Goal: Transaction & Acquisition: Purchase product/service

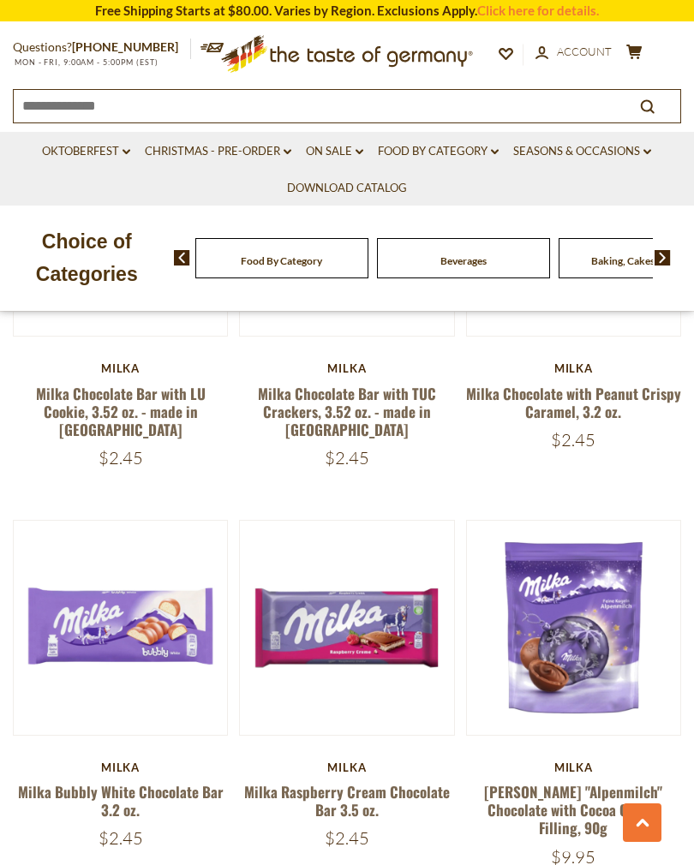
scroll to position [1535, 0]
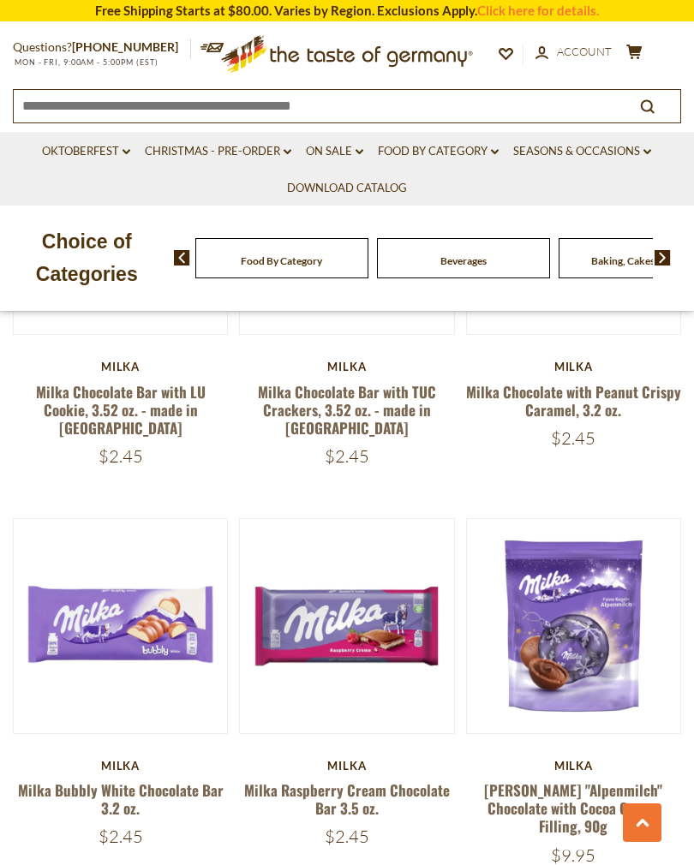
click at [338, 789] on link "Milka Raspberry Cream Chocolate Bar 3.5 oz." at bounding box center [346, 798] width 205 height 39
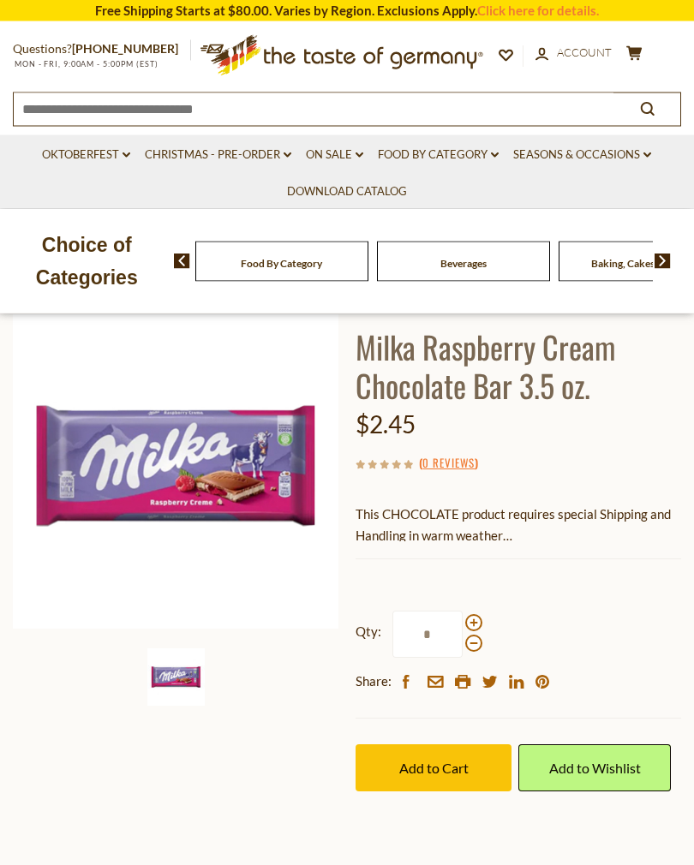
scroll to position [104, 0]
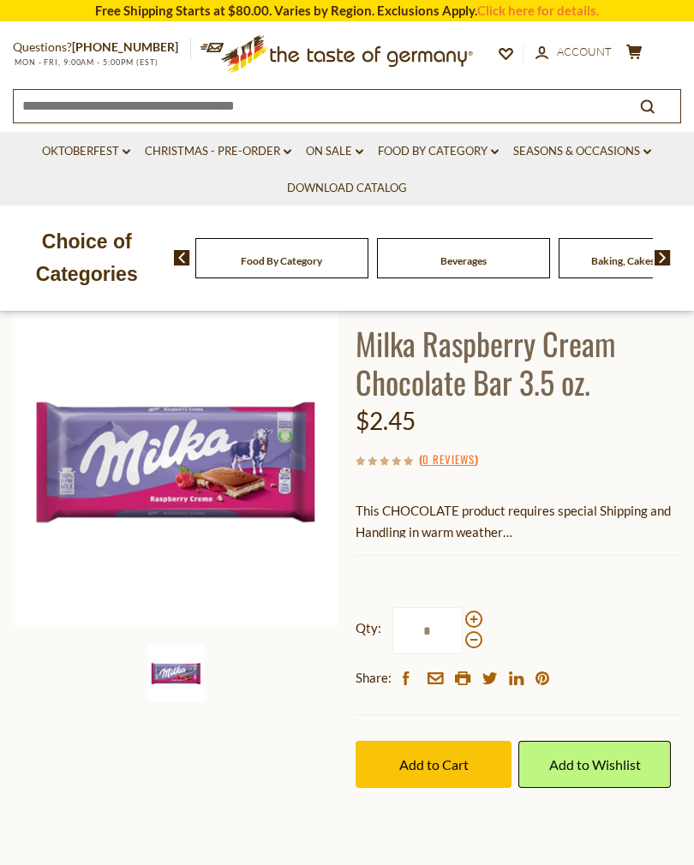
click at [501, 581] on div "Qty: * Share: facebook email printer twitter linkedin pinterest" at bounding box center [517, 648] width 325 height 134
click at [475, 610] on span at bounding box center [473, 618] width 17 height 17
click at [462, 610] on input "*" at bounding box center [427, 630] width 70 height 47
type input "*"
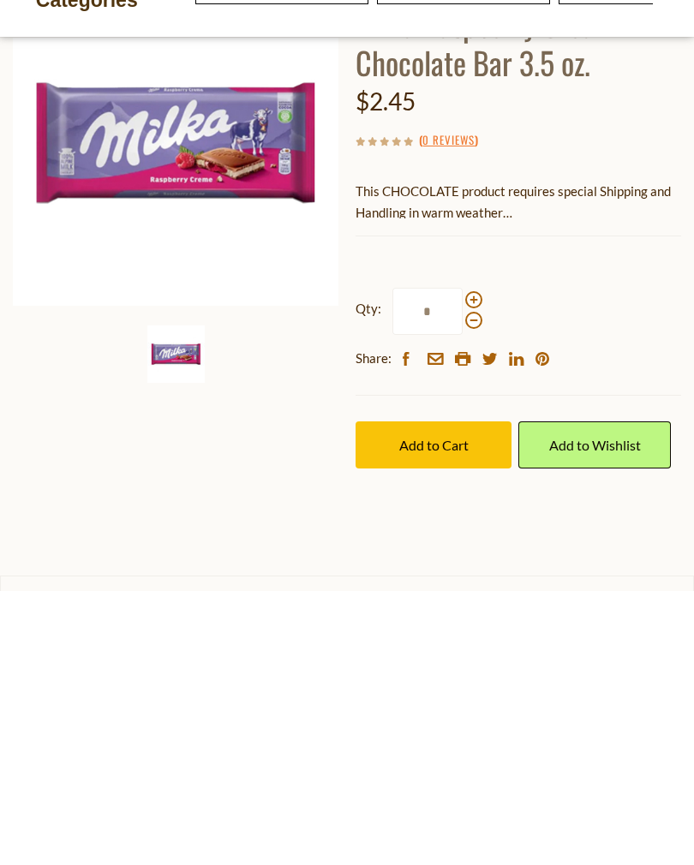
click at [439, 711] on span "Add to Cart" at bounding box center [433, 719] width 69 height 16
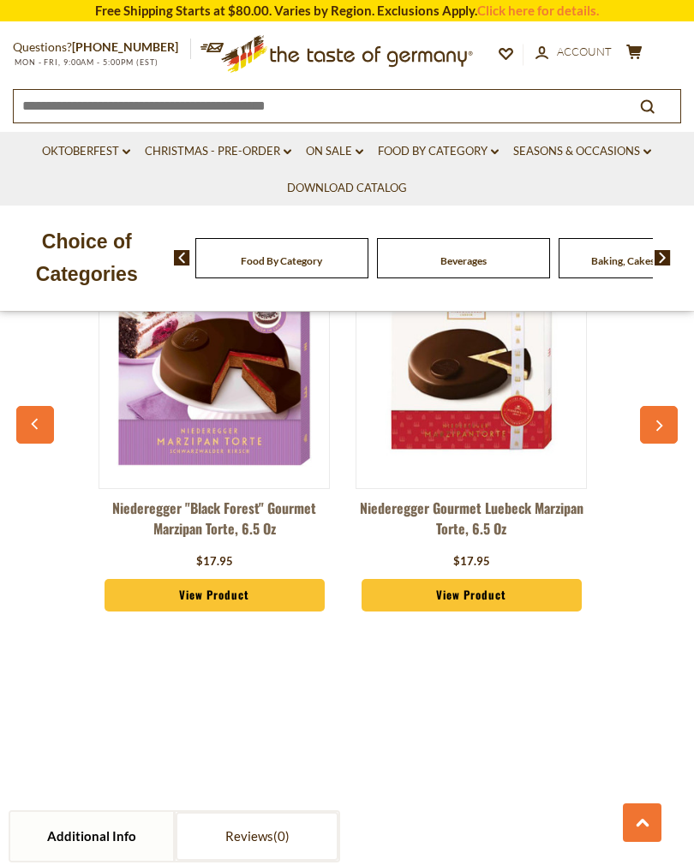
scroll to position [1301, 0]
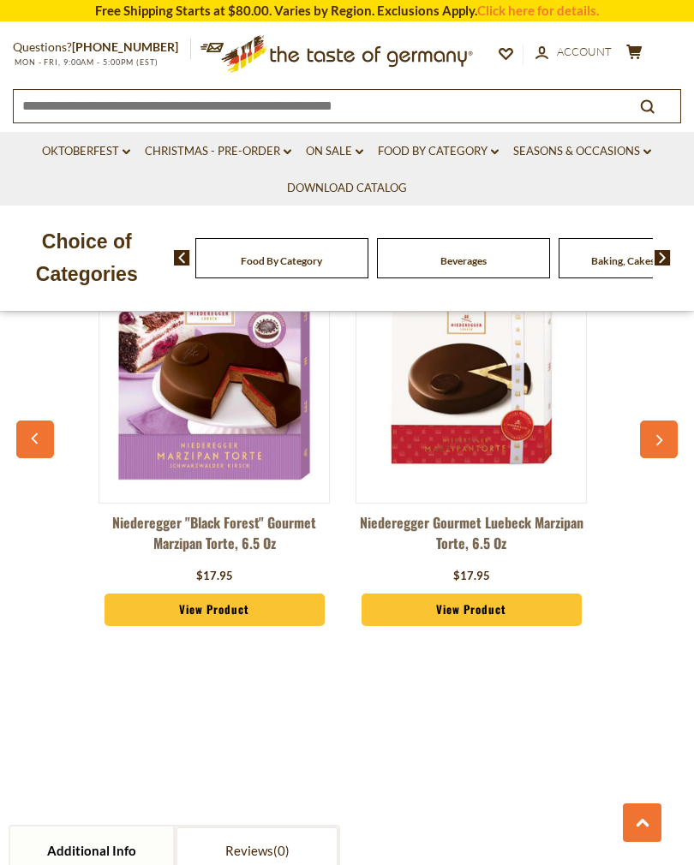
click at [656, 420] on button "button" at bounding box center [659, 439] width 38 height 38
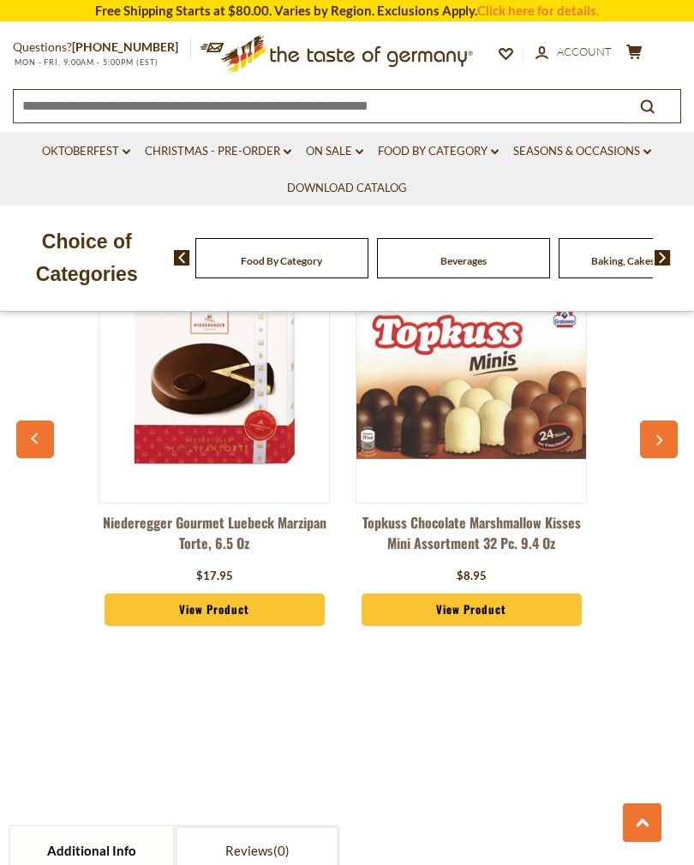
click at [652, 429] on button "button" at bounding box center [659, 439] width 38 height 38
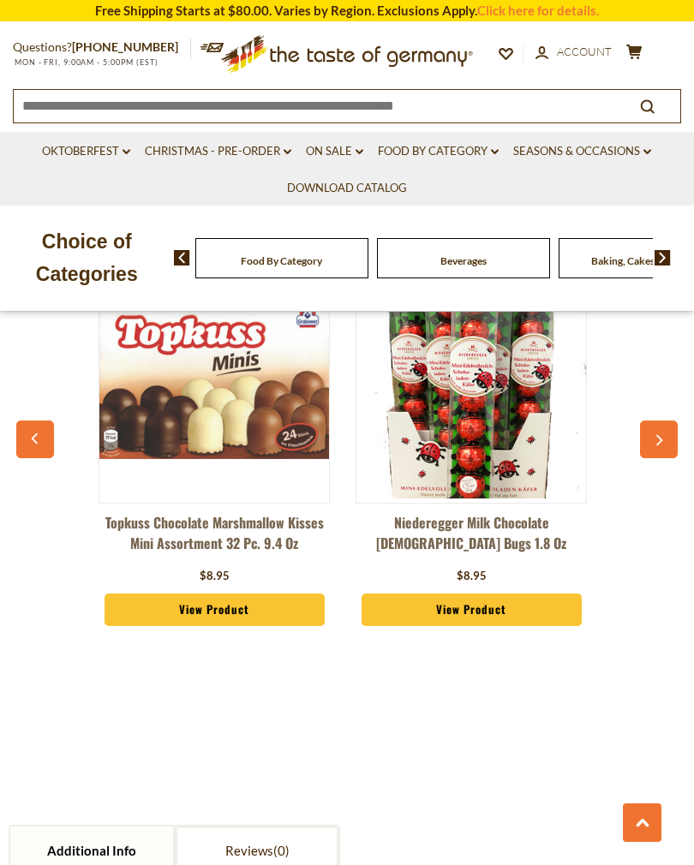
click at [652, 420] on button "button" at bounding box center [659, 439] width 38 height 38
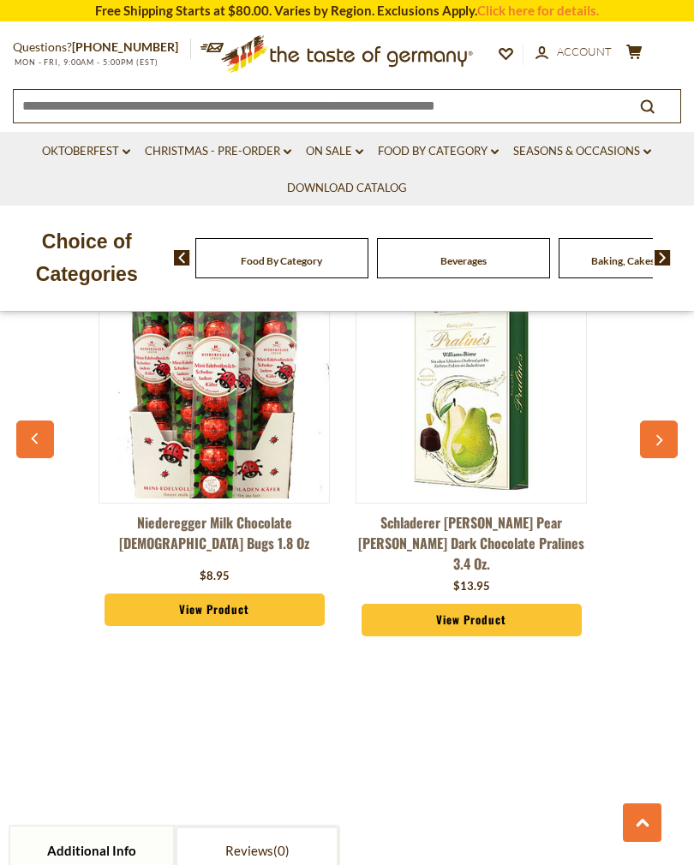
click at [651, 420] on button "button" at bounding box center [659, 439] width 38 height 38
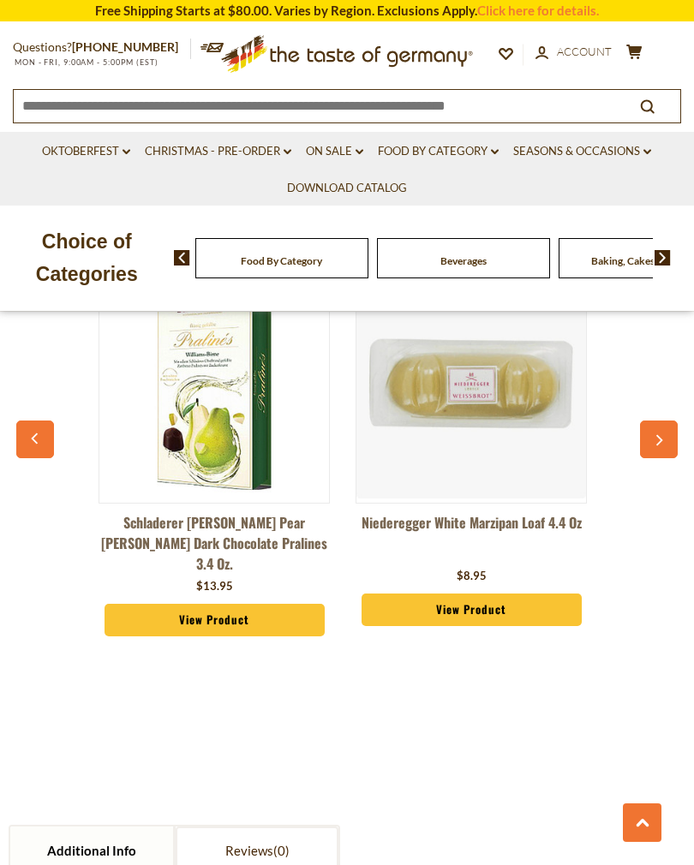
click at [643, 421] on button "button" at bounding box center [659, 439] width 38 height 38
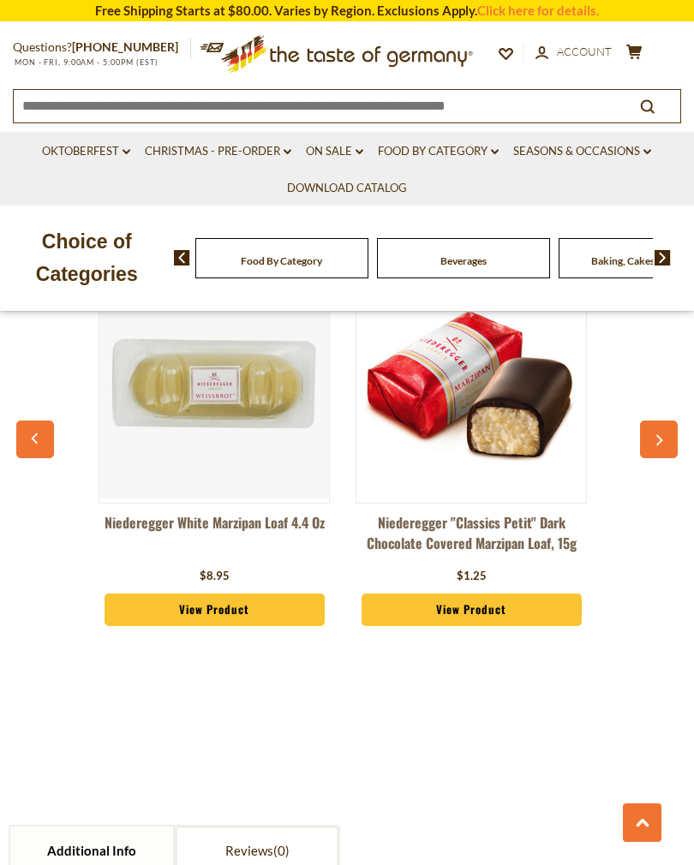
click at [647, 420] on button "button" at bounding box center [659, 439] width 38 height 38
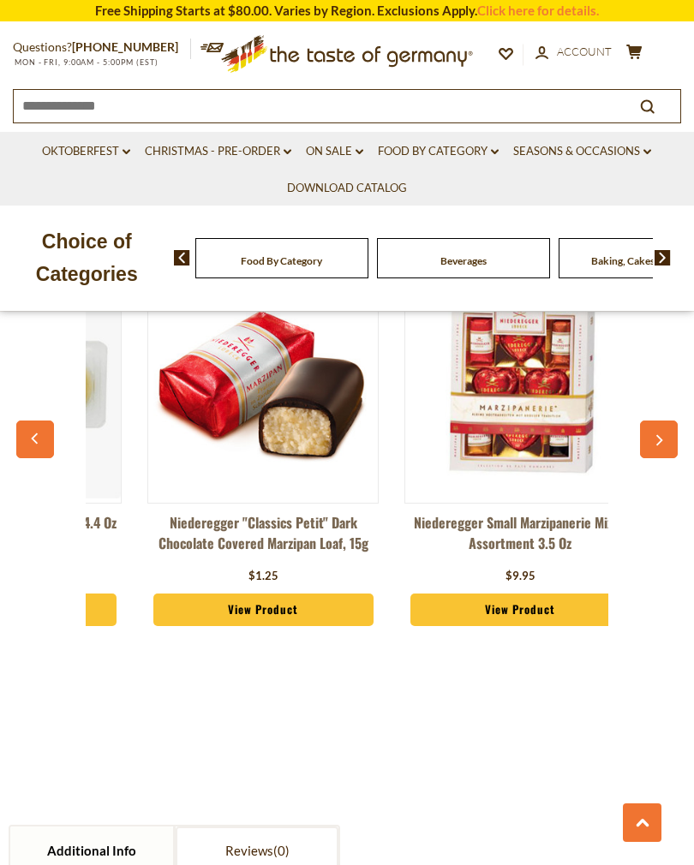
scroll to position [0, 1533]
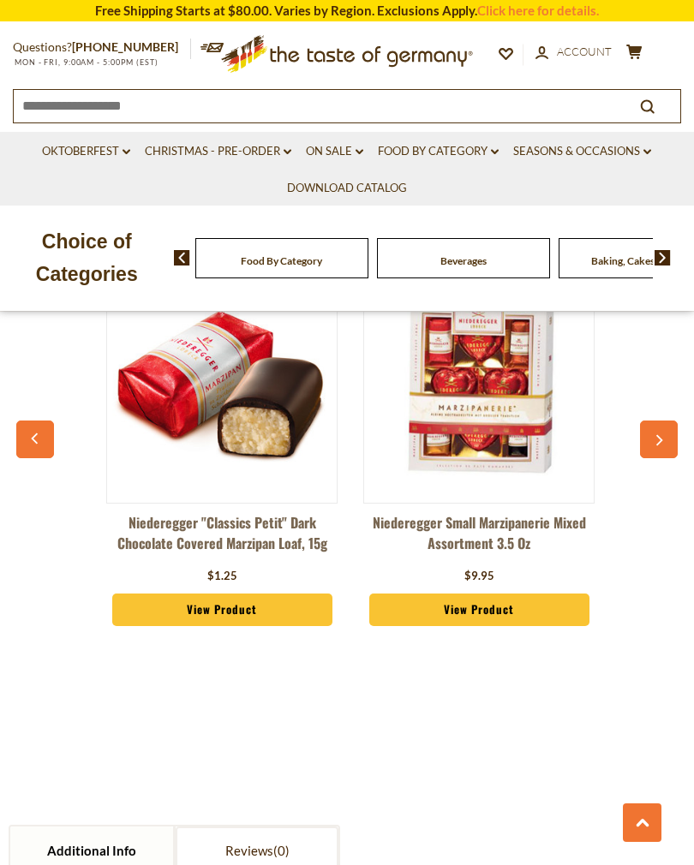
click at [653, 420] on button "button" at bounding box center [659, 439] width 38 height 38
click at [652, 435] on icon "button" at bounding box center [657, 441] width 11 height 12
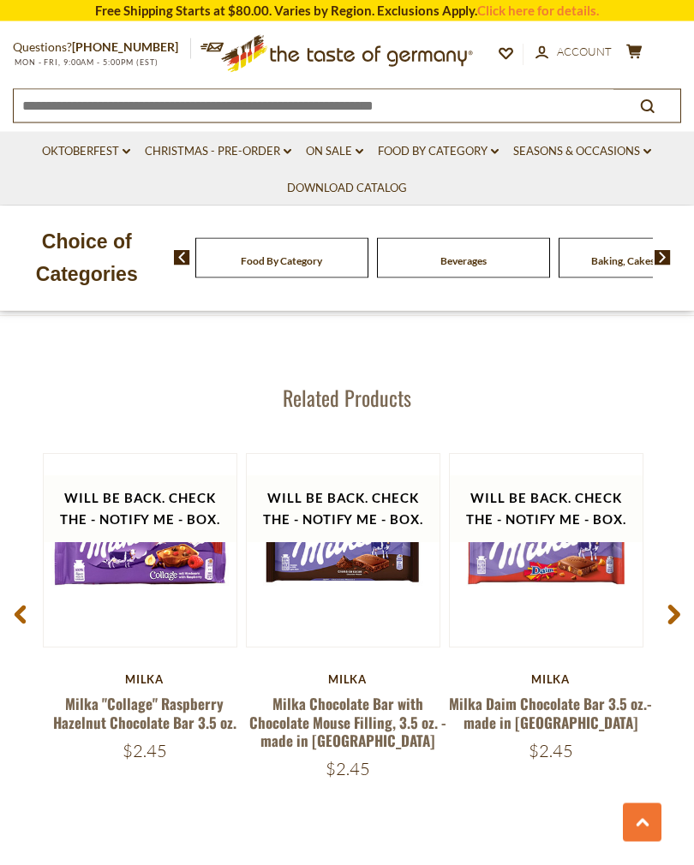
scroll to position [2101, 0]
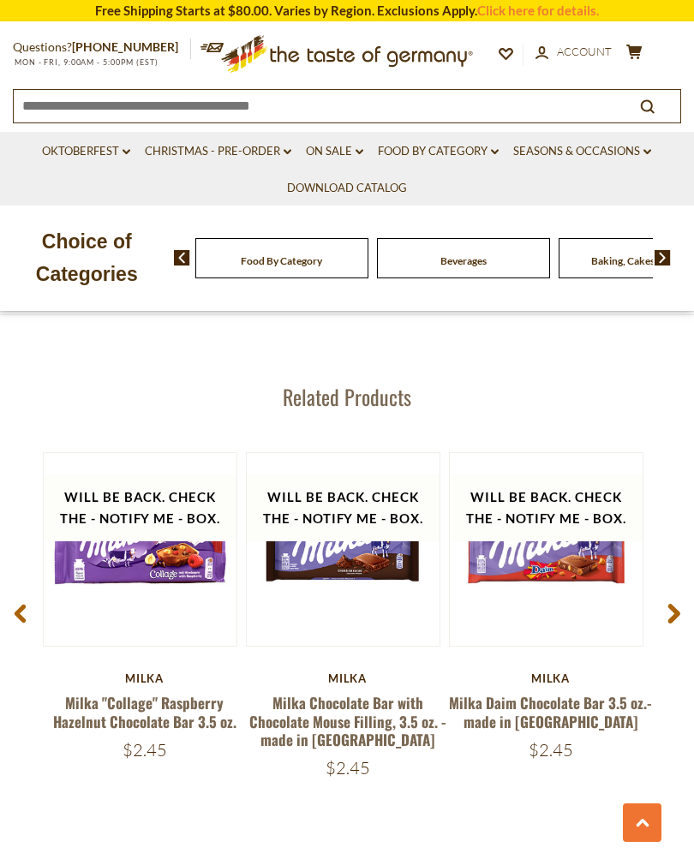
click at [680, 589] on span at bounding box center [673, 616] width 40 height 54
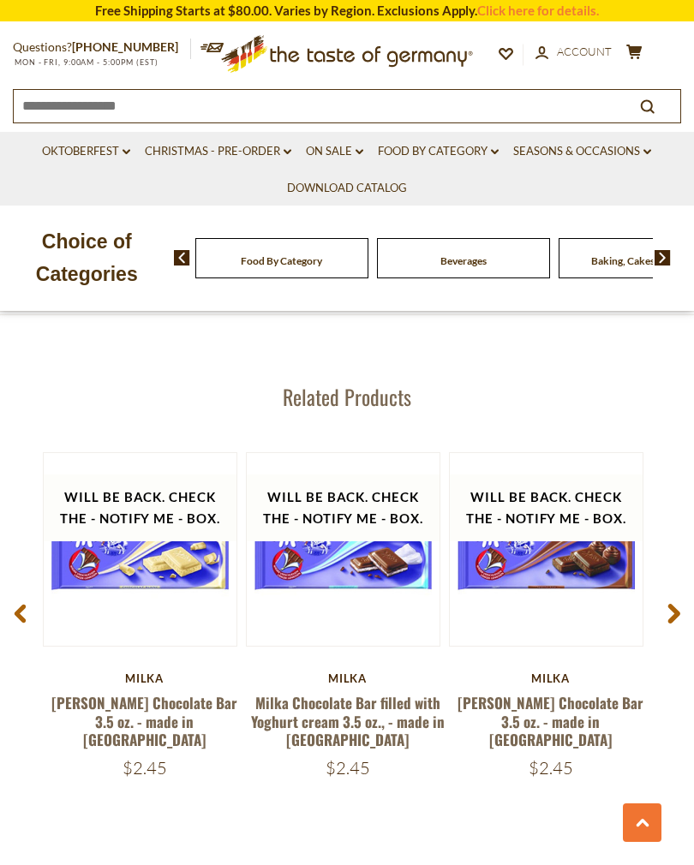
click at [671, 603] on icon at bounding box center [673, 613] width 13 height 21
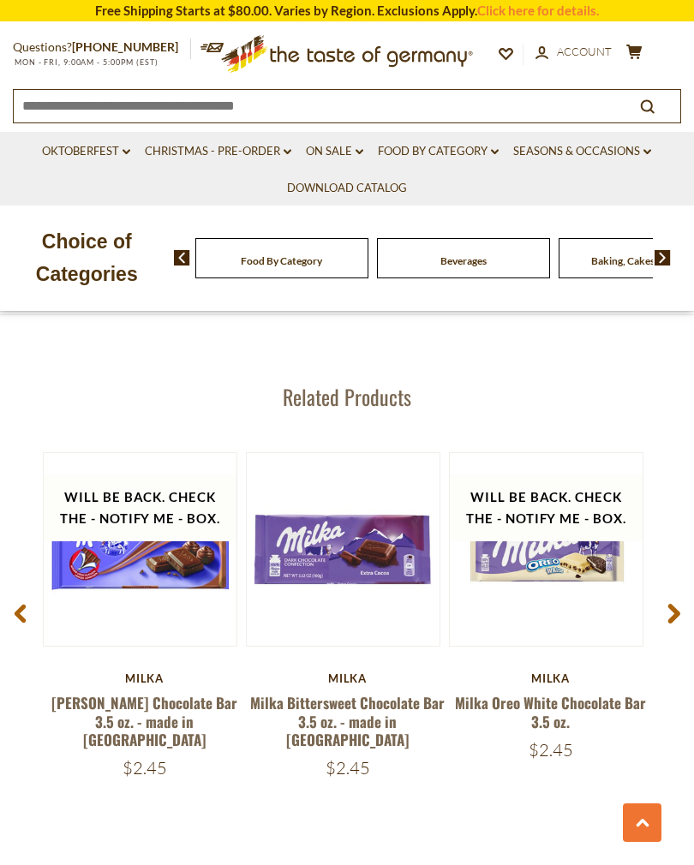
click at [668, 589] on span at bounding box center [673, 616] width 40 height 54
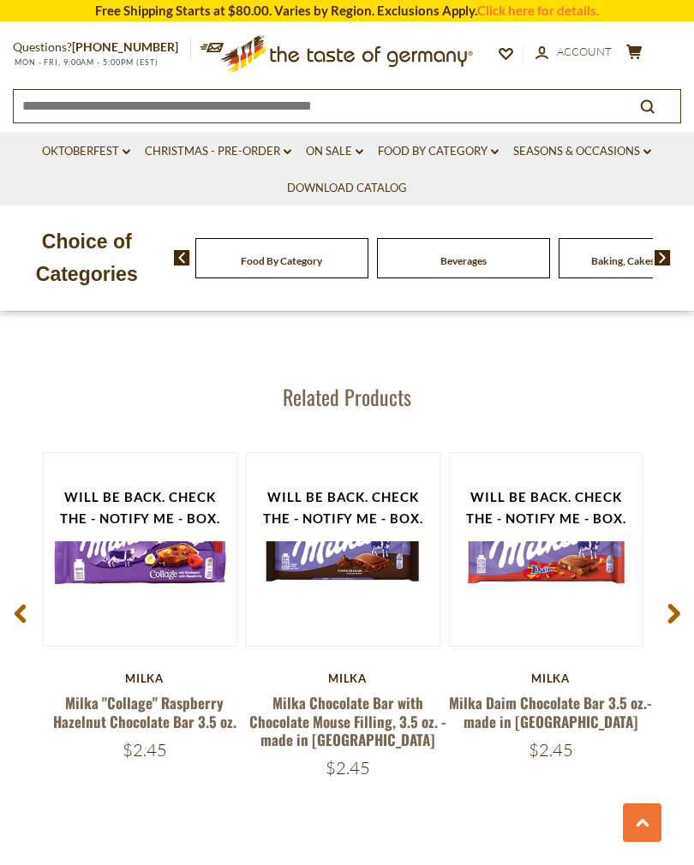
click at [681, 589] on span at bounding box center [673, 616] width 40 height 54
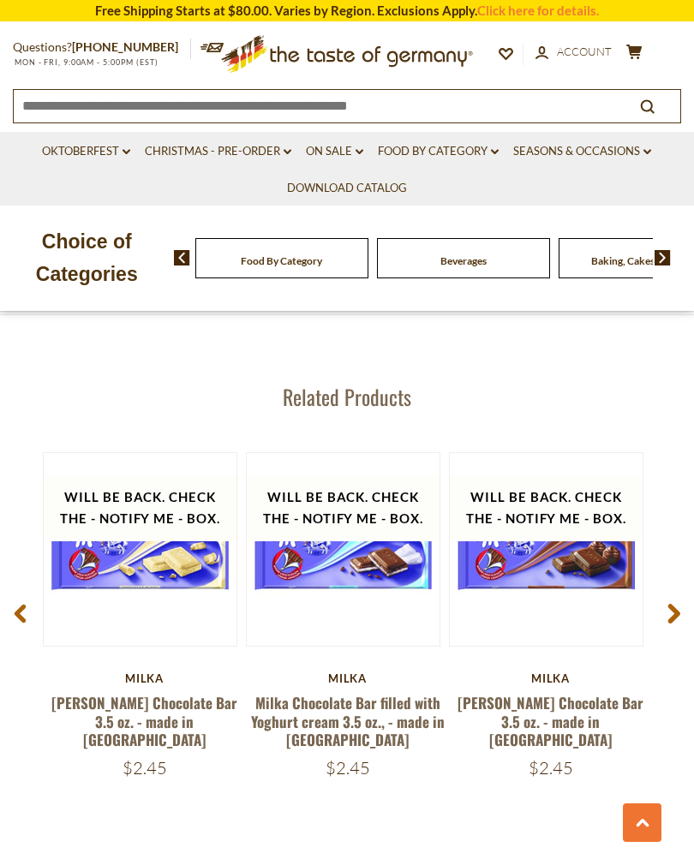
click at [676, 603] on icon at bounding box center [673, 613] width 13 height 21
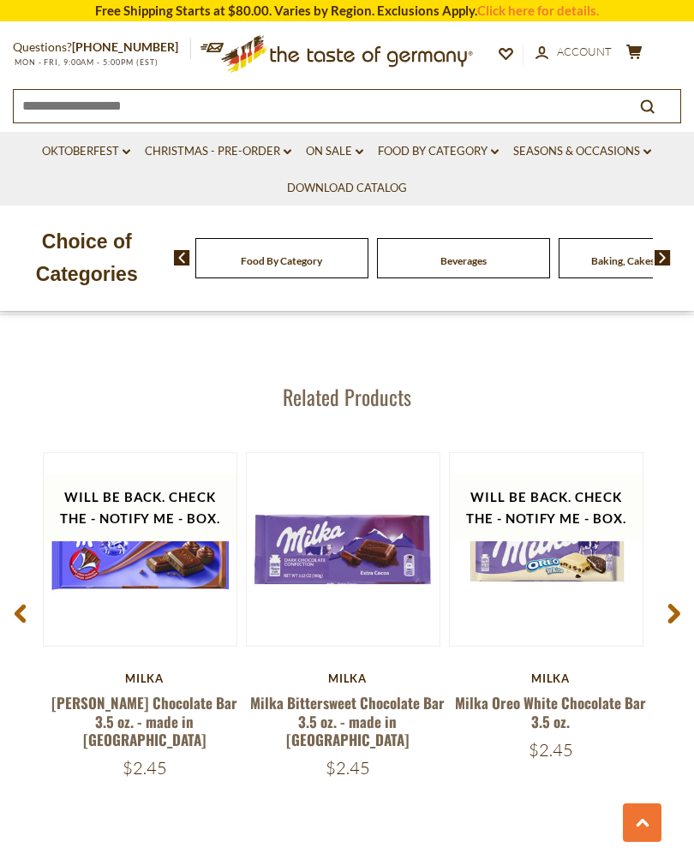
click at [672, 603] on icon at bounding box center [673, 613] width 13 height 21
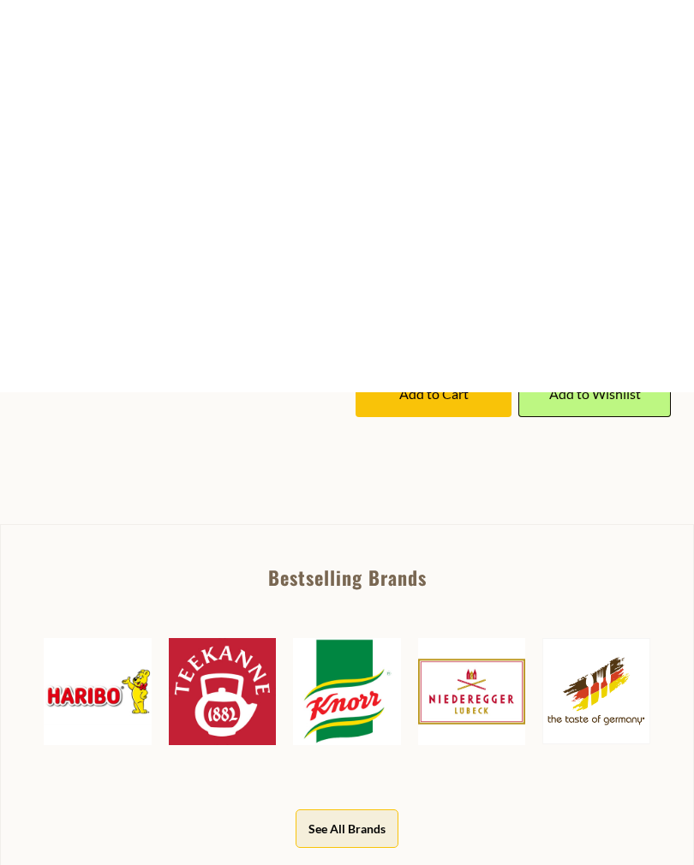
scroll to position [0, 0]
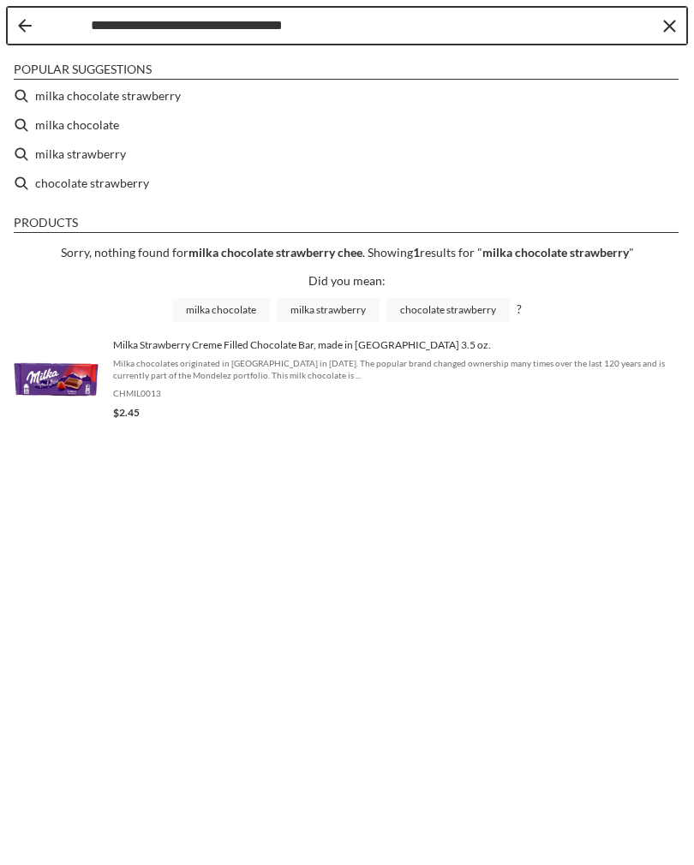
type input "**********"
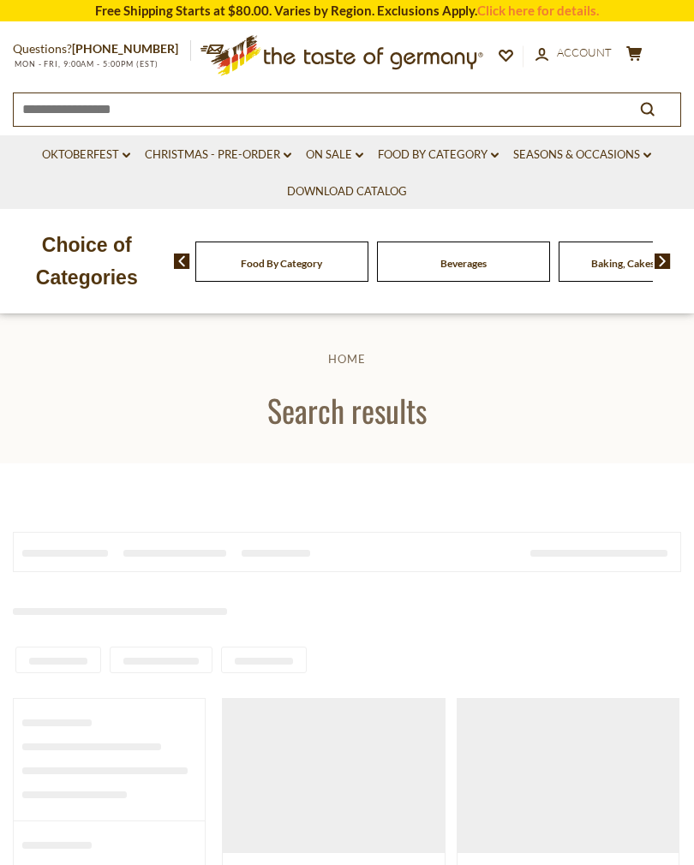
type input "**********"
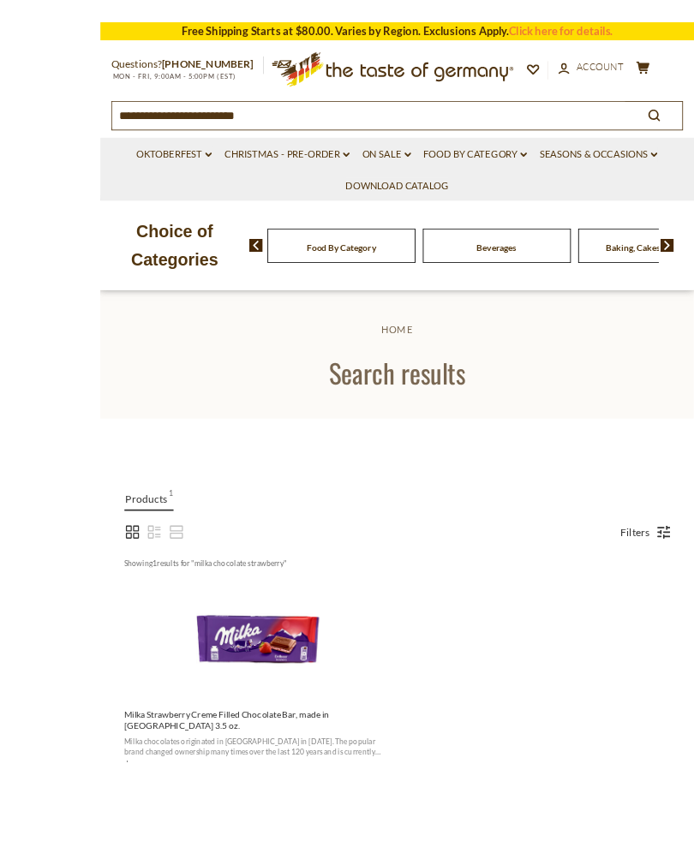
scroll to position [152, 0]
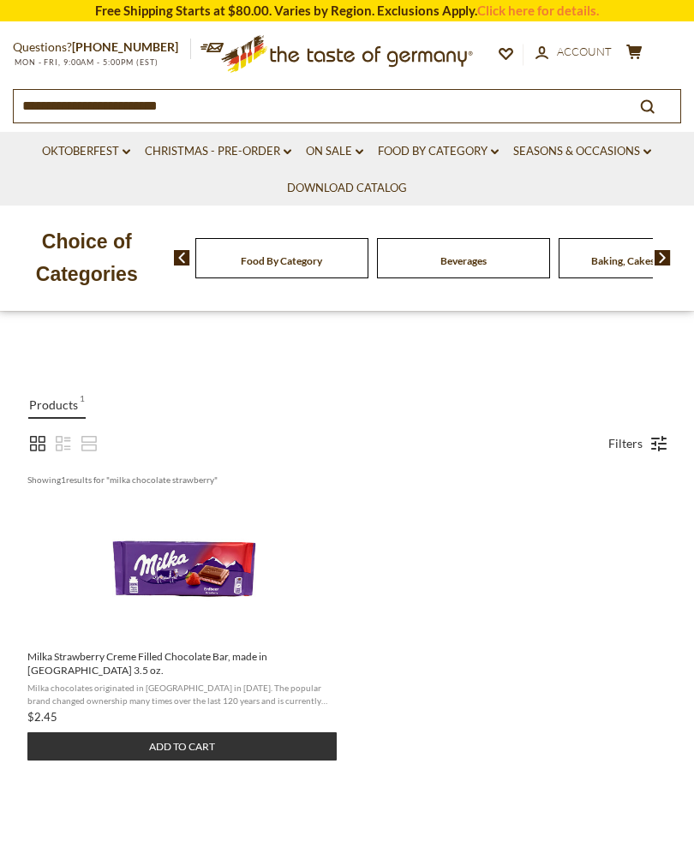
click at [646, 100] on icon "search_icon" at bounding box center [647, 106] width 15 height 15
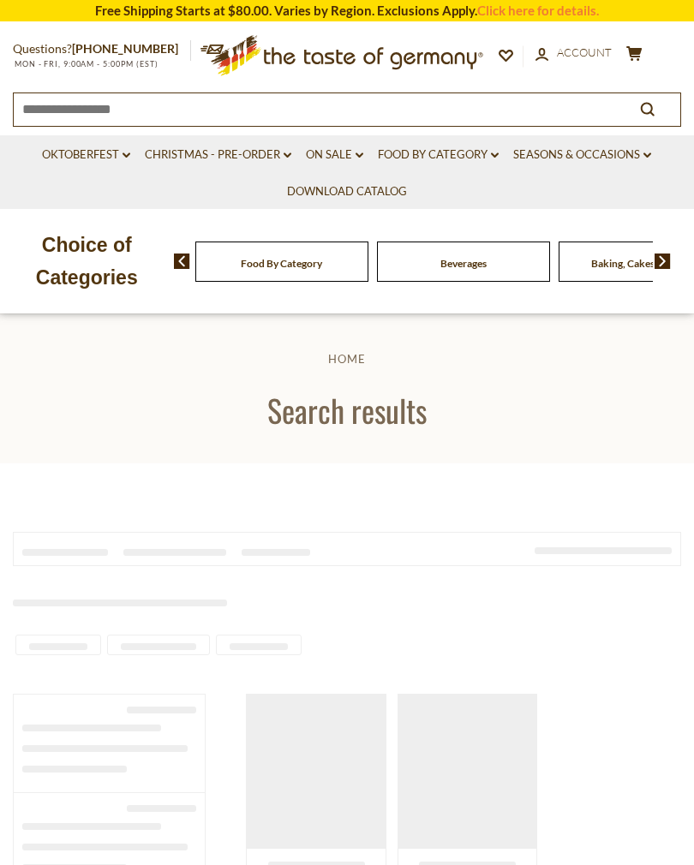
type input "**********"
